Goal: Navigation & Orientation: Find specific page/section

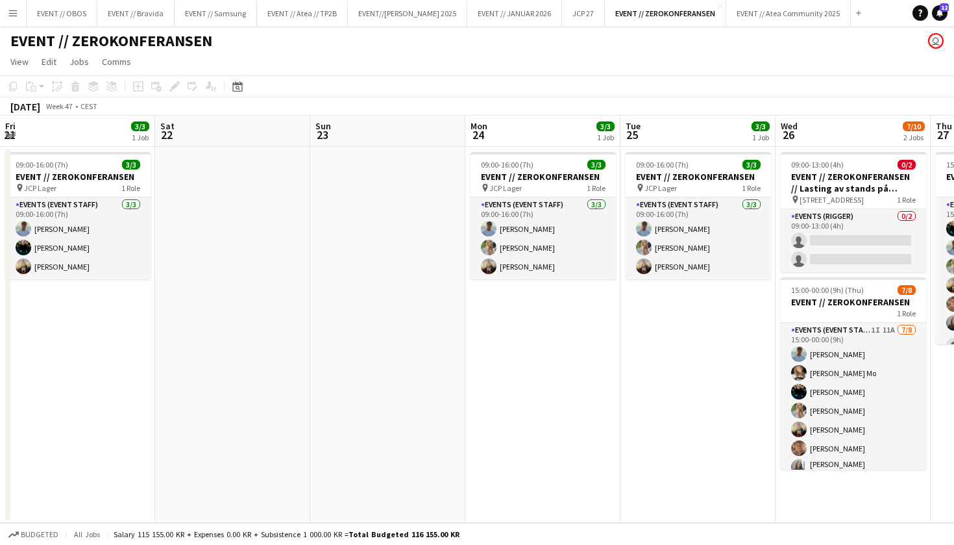
scroll to position [0, 419]
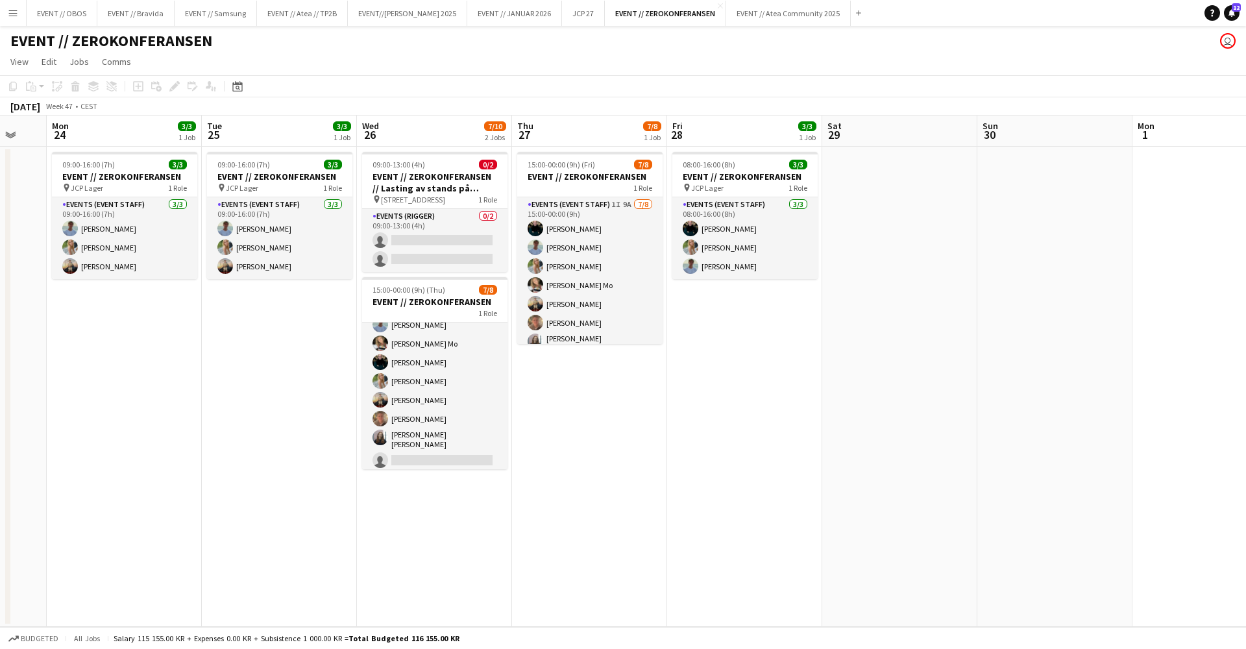
click at [304, 26] on div "EVENT // ZEROKONFERANSEN user" at bounding box center [623, 38] width 1246 height 25
click at [304, 23] on button "EVENT // Atea // TP2B Close" at bounding box center [302, 13] width 91 height 25
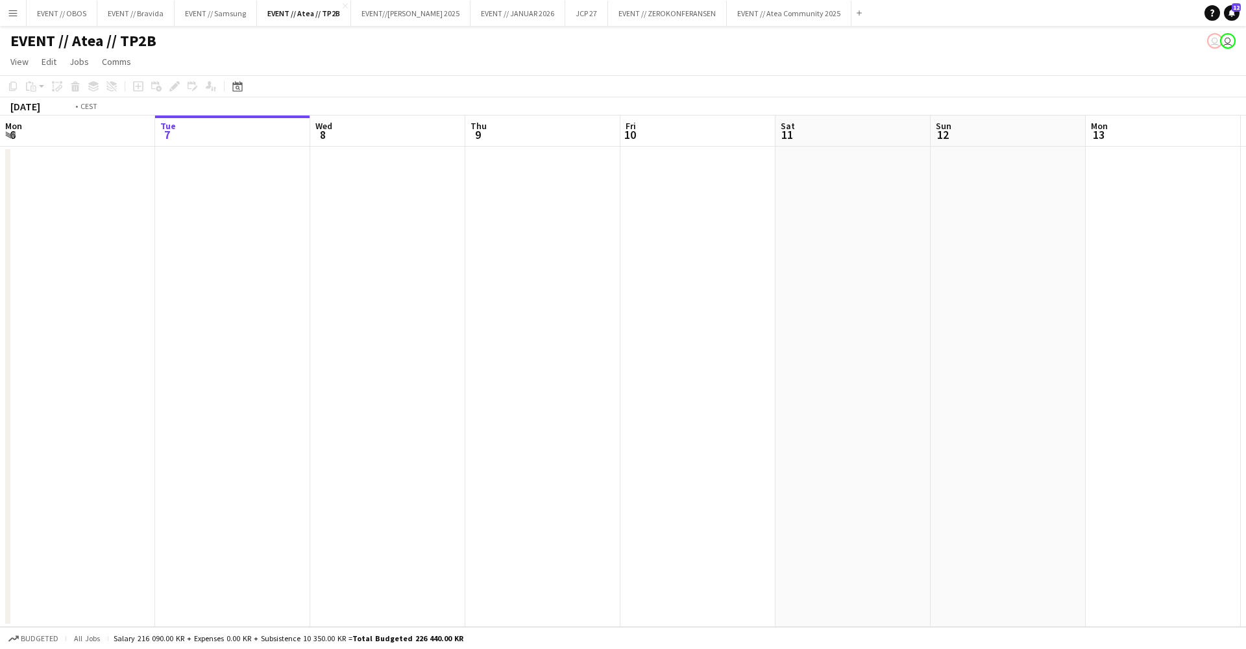
scroll to position [0, 299]
click at [764, 22] on button "EVENT // Atea Community 2025 Close" at bounding box center [789, 13] width 125 height 25
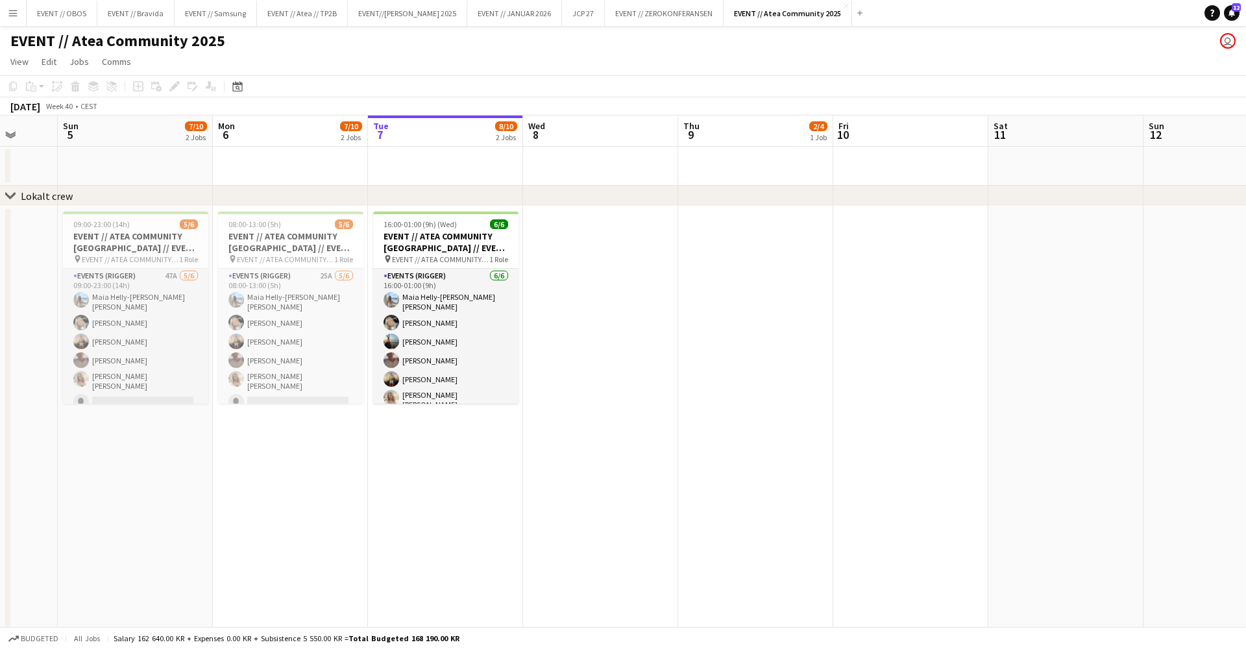
scroll to position [0, 407]
click at [412, 29] on div "EVENT // Atea Community 2025 user" at bounding box center [623, 38] width 1246 height 25
click at [291, 15] on button "EVENT // Atea // TP2B Close" at bounding box center [302, 13] width 91 height 25
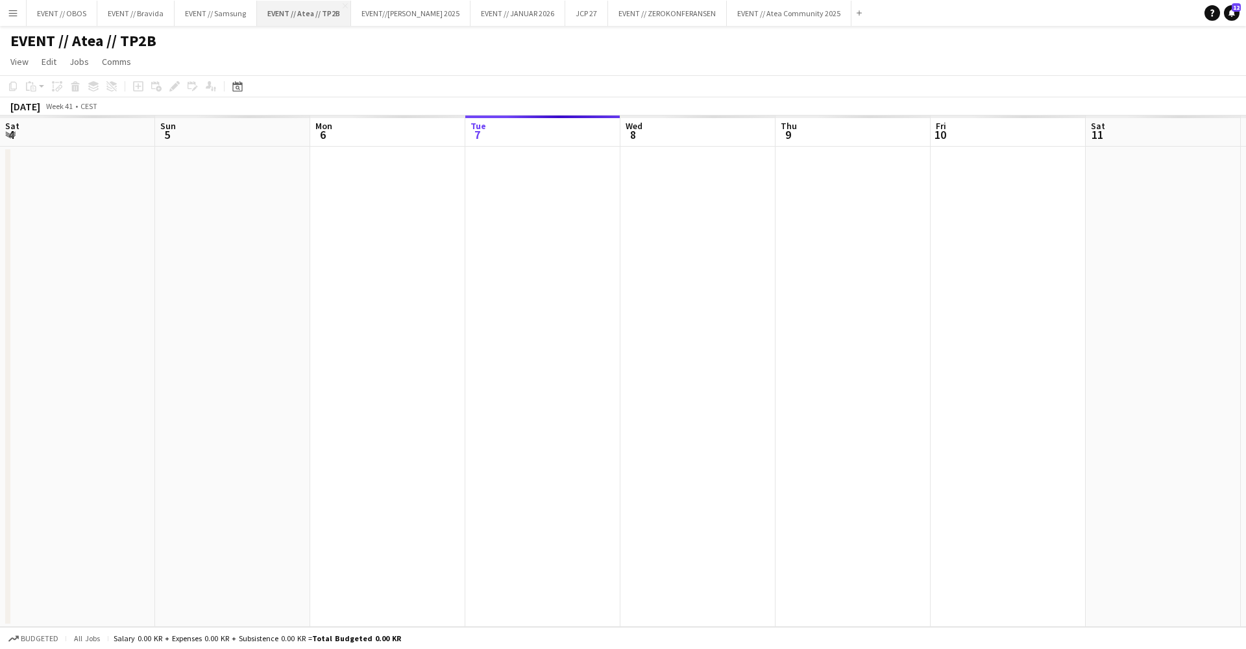
scroll to position [0, 310]
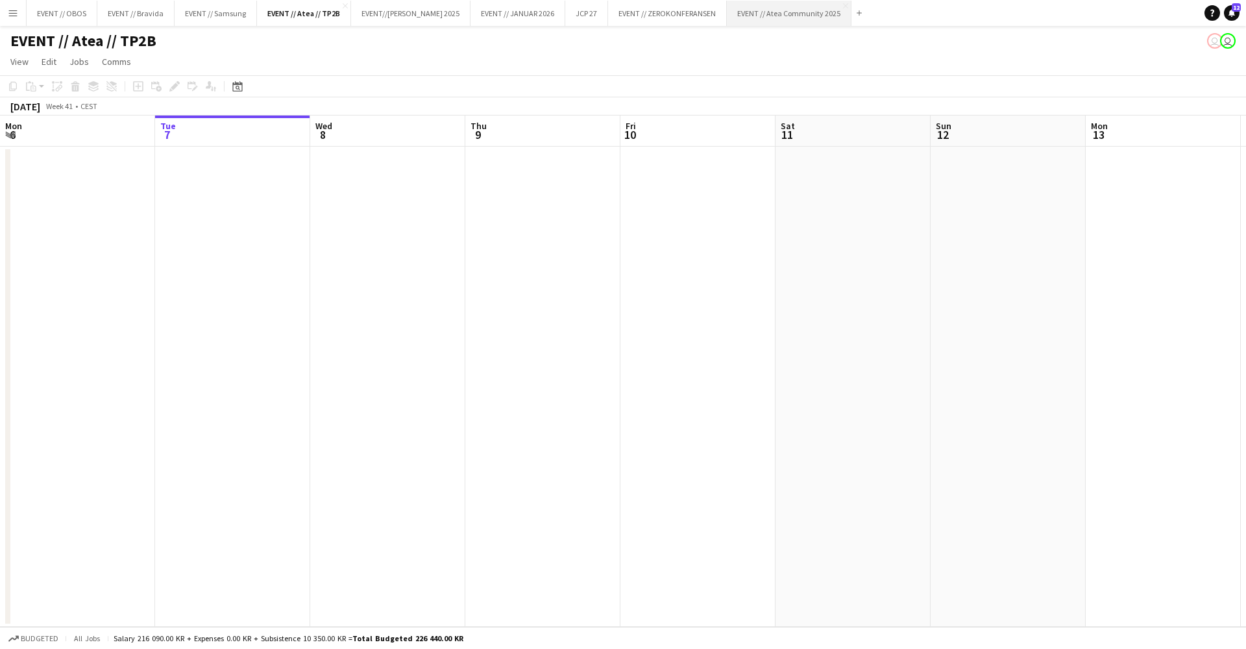
click at [762, 18] on button "EVENT // Atea Community 2025 Close" at bounding box center [789, 13] width 125 height 25
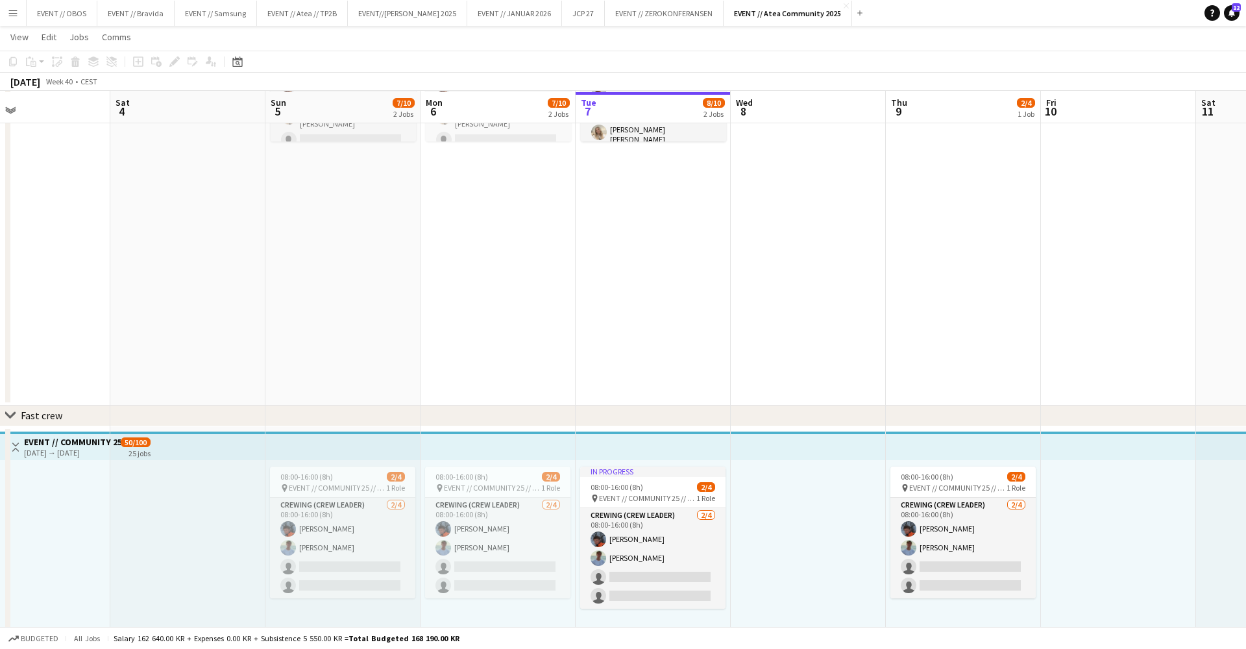
scroll to position [262, 0]
